Goal: Find specific page/section: Find specific page/section

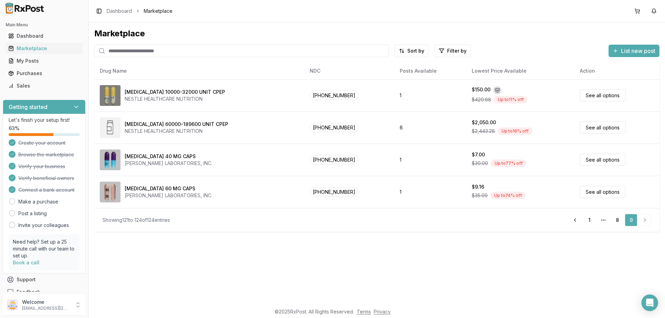
click at [131, 52] on input "search" at bounding box center [241, 51] width 295 height 12
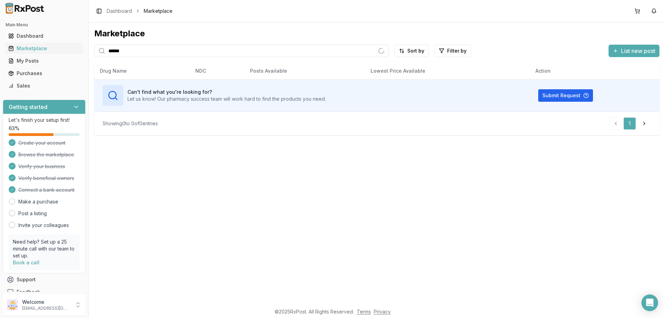
type input "******"
